Goal: Check status: Check status

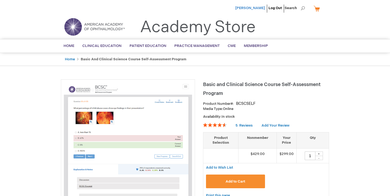
click at [251, 6] on span "[PERSON_NAME]" at bounding box center [250, 8] width 30 height 4
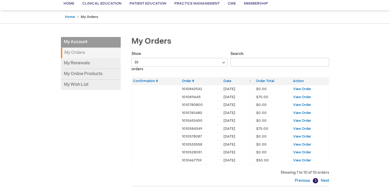
scroll to position [43, 0]
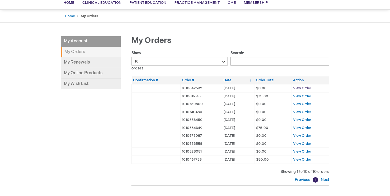
click at [303, 87] on span "View Order" at bounding box center [302, 88] width 18 height 4
click at [83, 52] on strong "My Orders" at bounding box center [91, 52] width 60 height 10
click at [87, 74] on link "My Online Products" at bounding box center [91, 73] width 60 height 11
